Goal: Find specific page/section: Find specific page/section

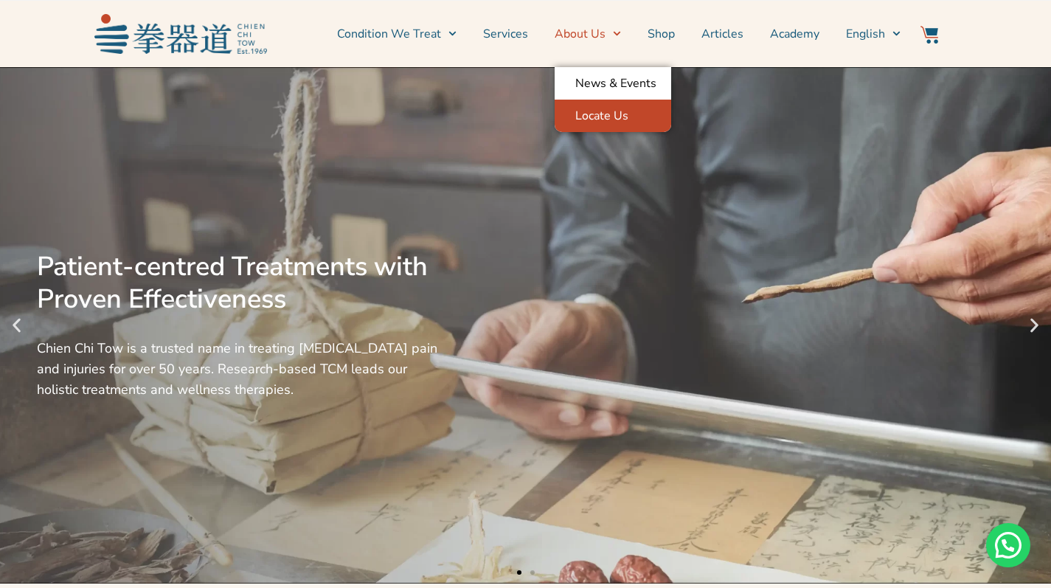
click at [616, 110] on link "Locate Us" at bounding box center [613, 116] width 117 height 32
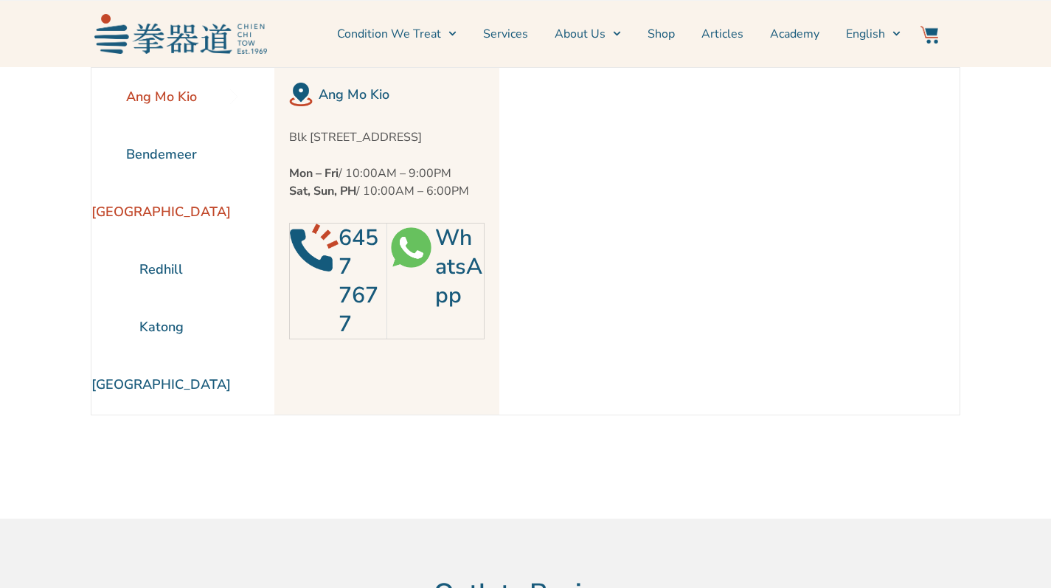
click at [150, 221] on li "[GEOGRAPHIC_DATA]" at bounding box center [160, 212] width 139 height 58
click at [415, 297] on div at bounding box center [411, 266] width 48 height 86
click at [402, 257] on img at bounding box center [411, 247] width 48 height 48
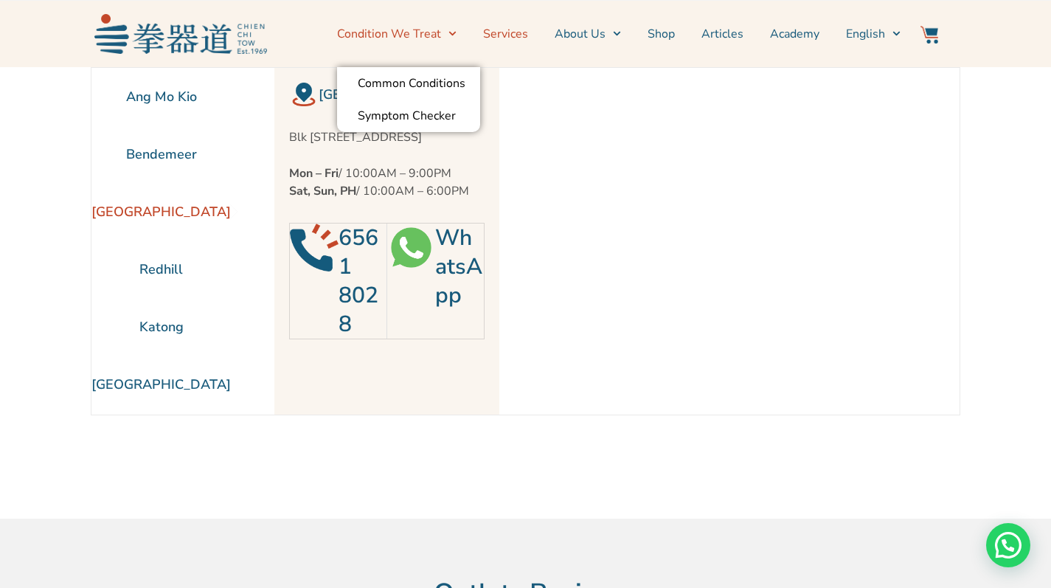
click at [496, 33] on link "Services" at bounding box center [505, 33] width 45 height 37
click at [510, 33] on link "Services" at bounding box center [505, 33] width 45 height 37
